Goal: Task Accomplishment & Management: Manage account settings

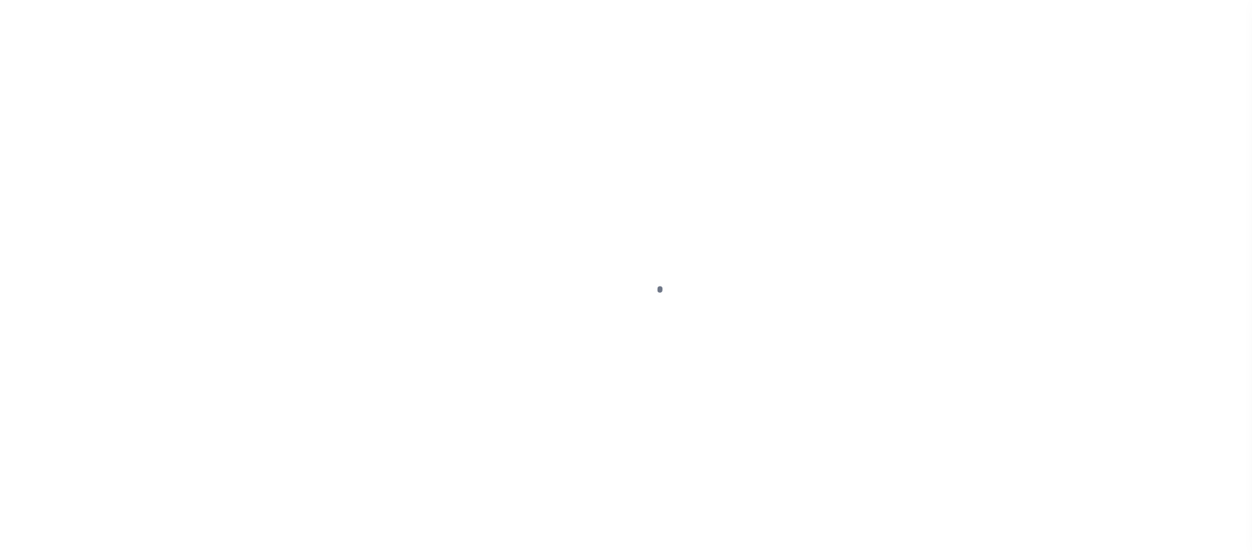
select select
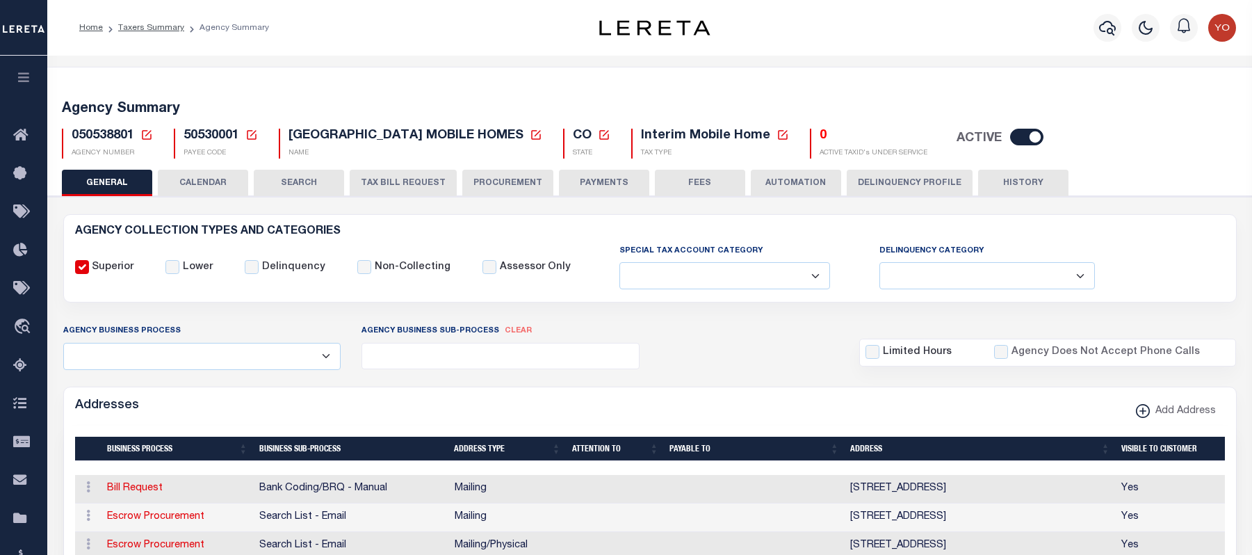
select select
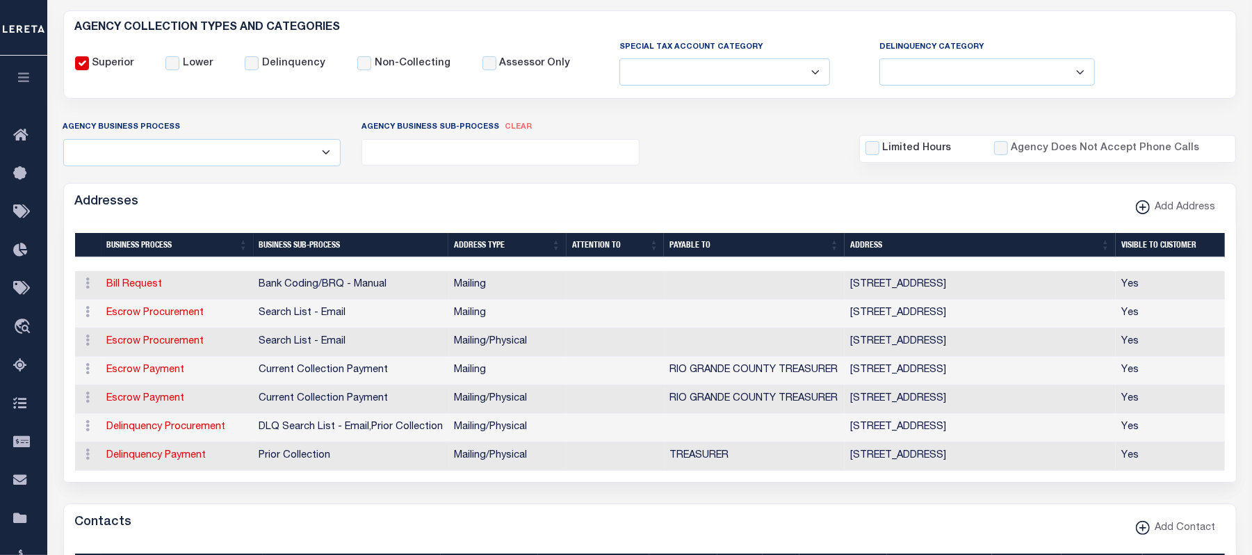
scroll to position [111, 0]
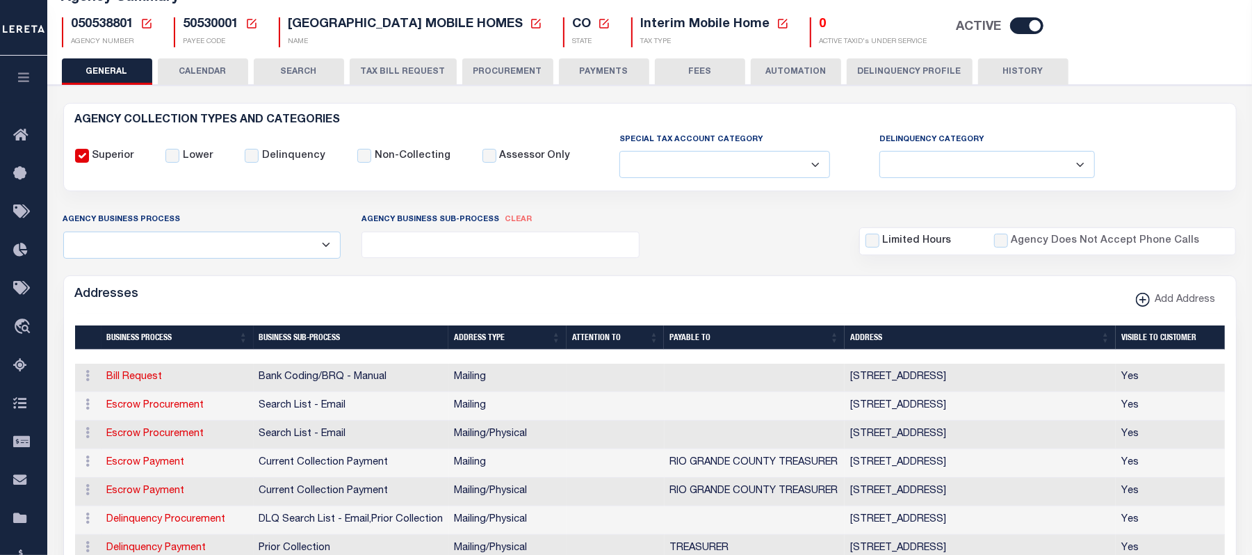
click at [213, 70] on button "CALENDAR" at bounding box center [203, 71] width 90 height 26
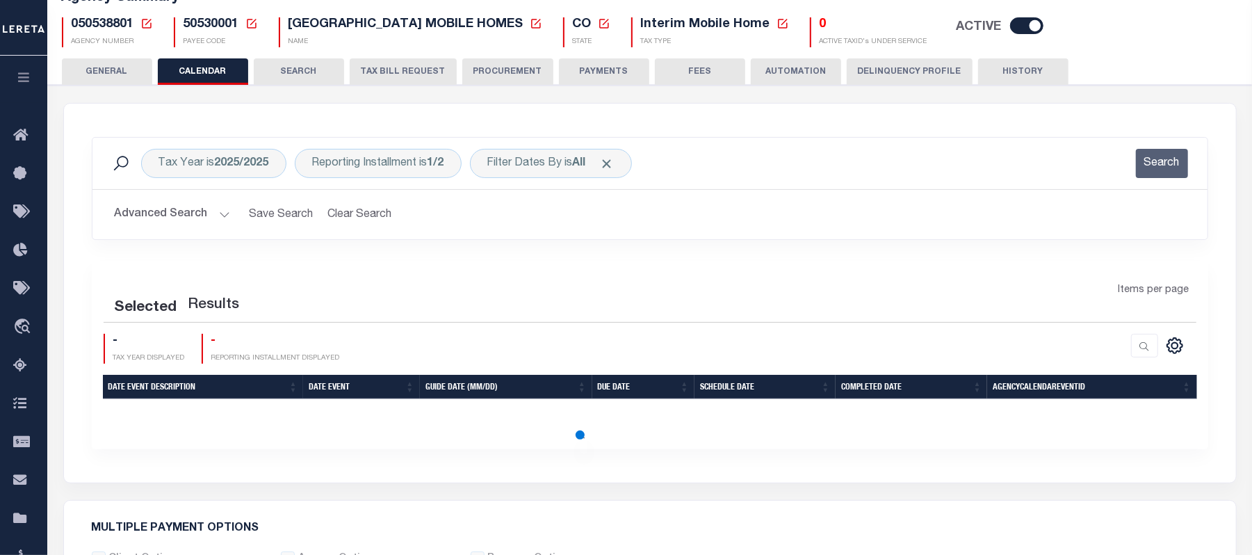
checkbox input "false"
type input "1"
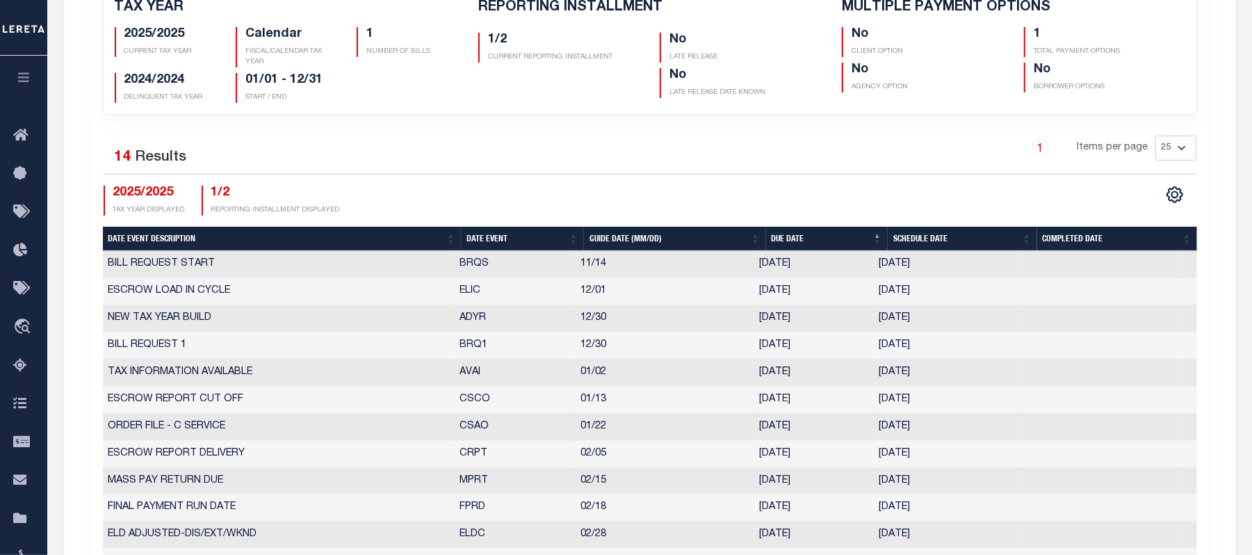
scroll to position [104, 0]
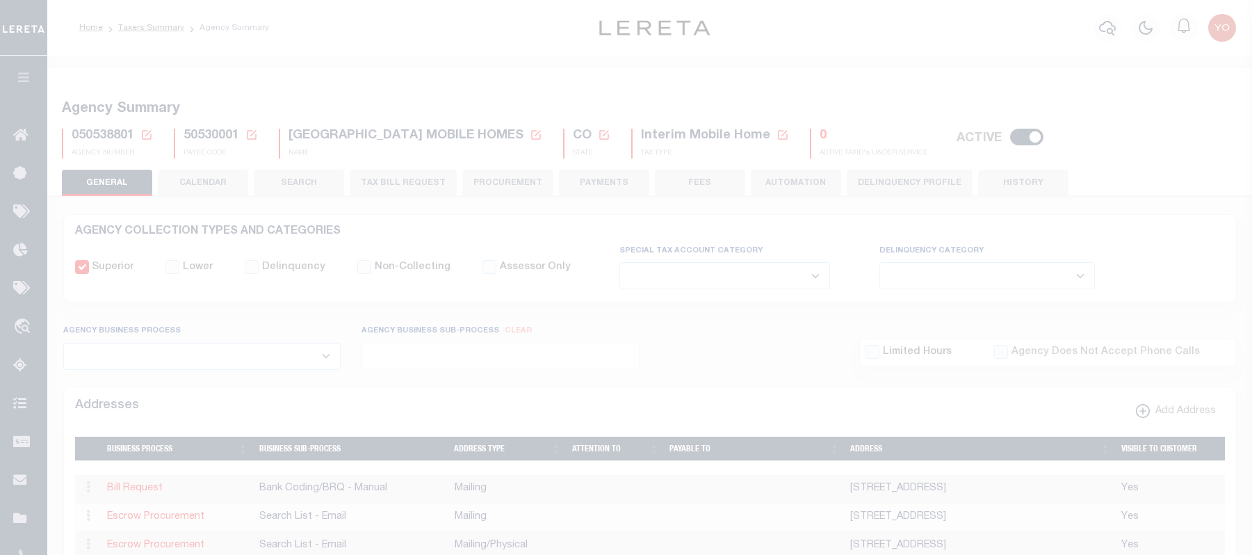
select select
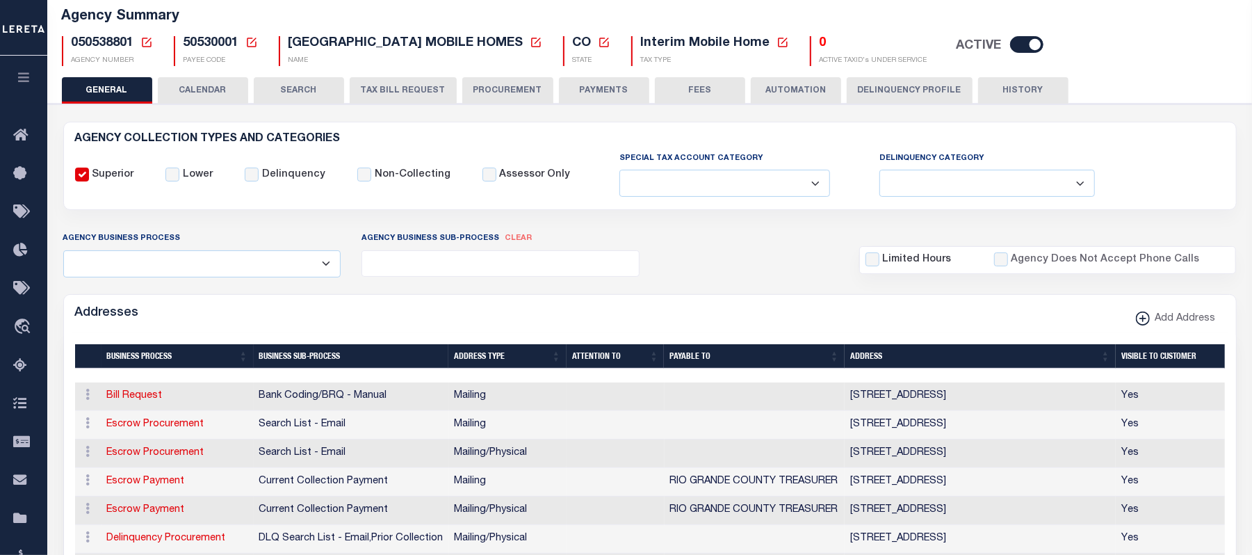
scroll to position [92, 0]
